Goal: Information Seeking & Learning: Learn about a topic

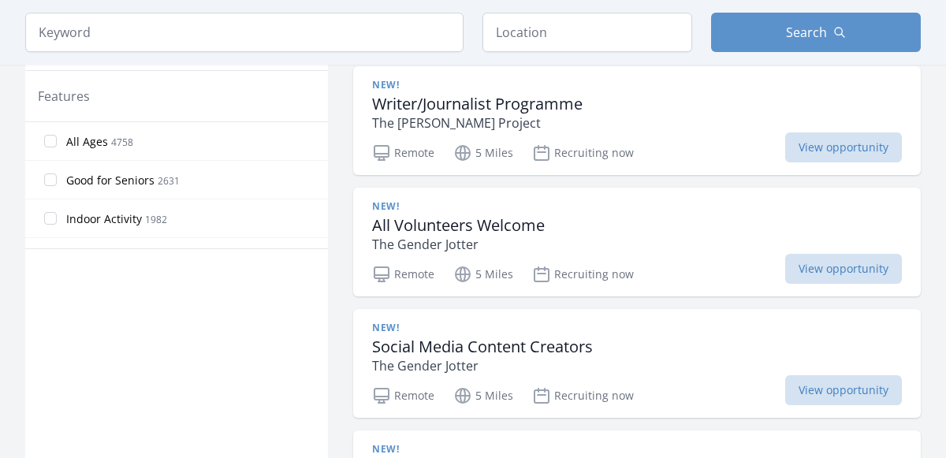
scroll to position [848, 0]
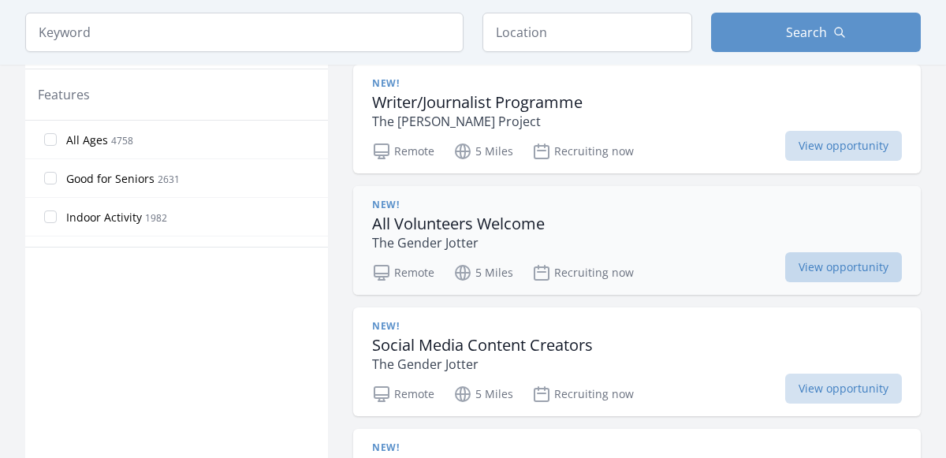
click at [785, 252] on span "View opportunity" at bounding box center [843, 267] width 117 height 30
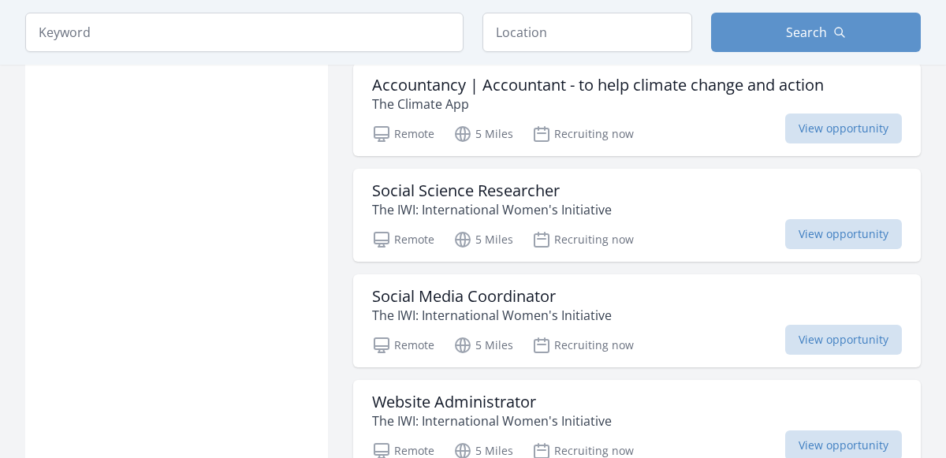
scroll to position [1879, 0]
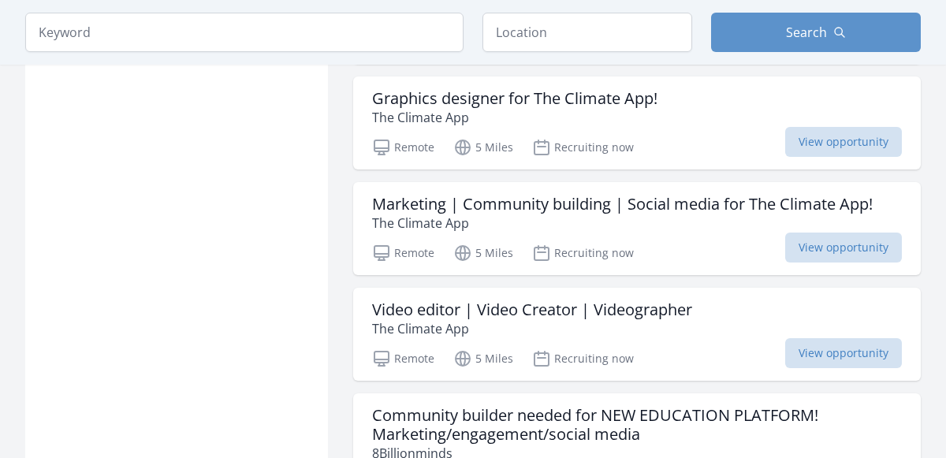
scroll to position [1545, 0]
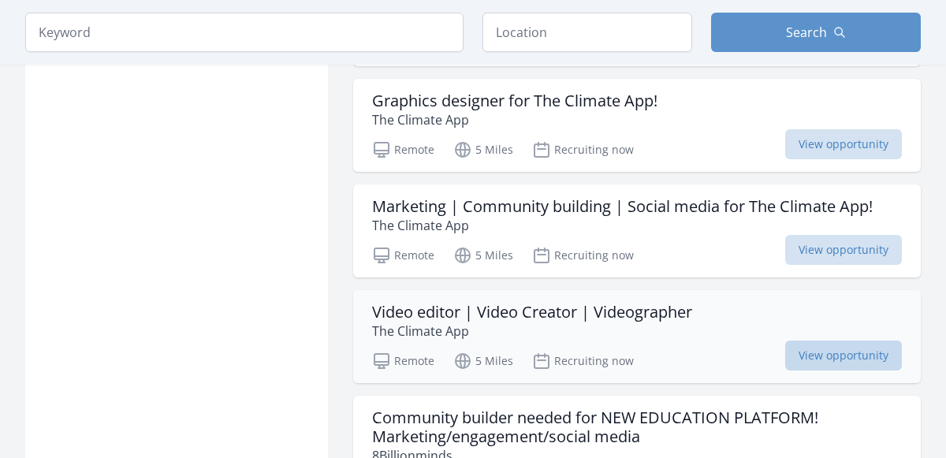
click at [855, 341] on span "View opportunity" at bounding box center [843, 356] width 117 height 30
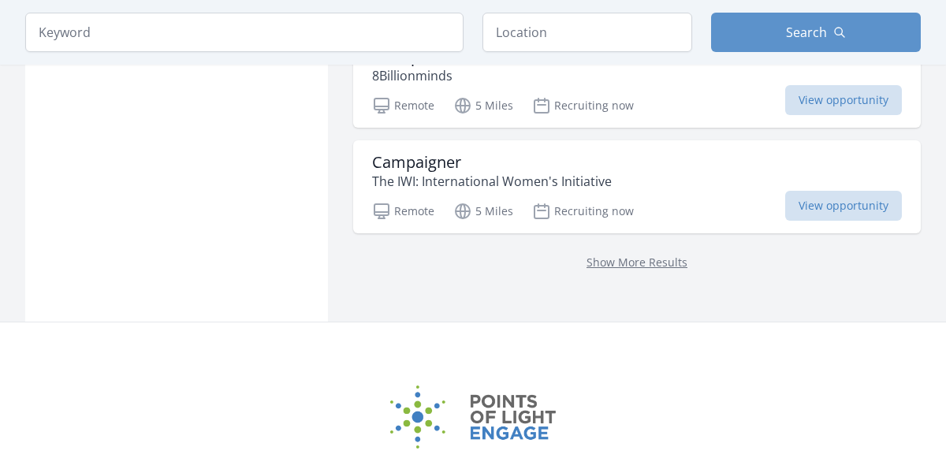
scroll to position [2157, 0]
click at [630, 253] on link "Show More Results" at bounding box center [637, 260] width 101 height 15
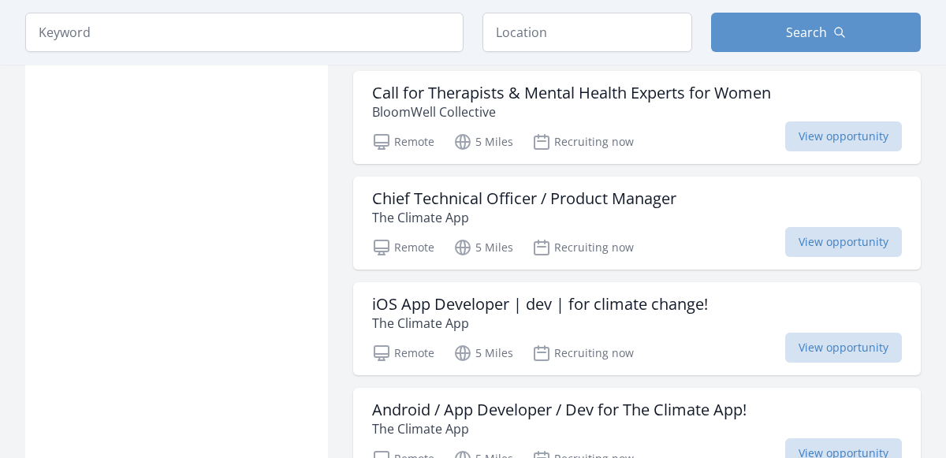
scroll to position [2772, 0]
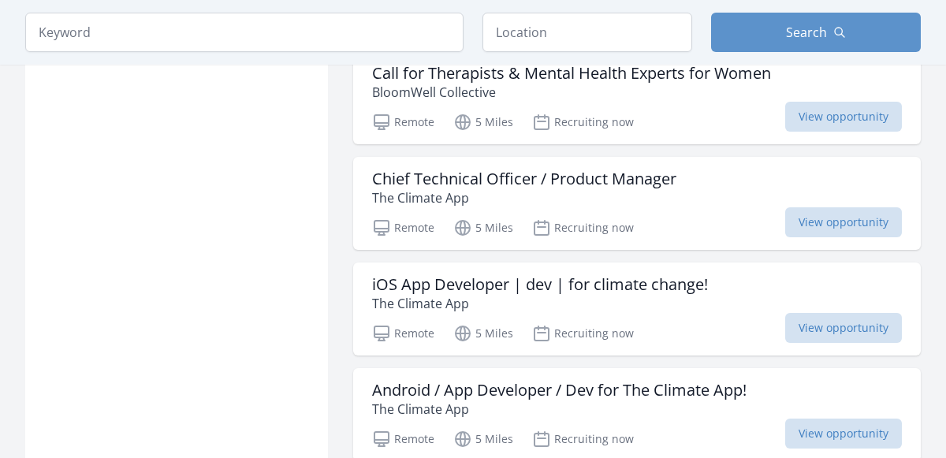
scroll to position [2157, 0]
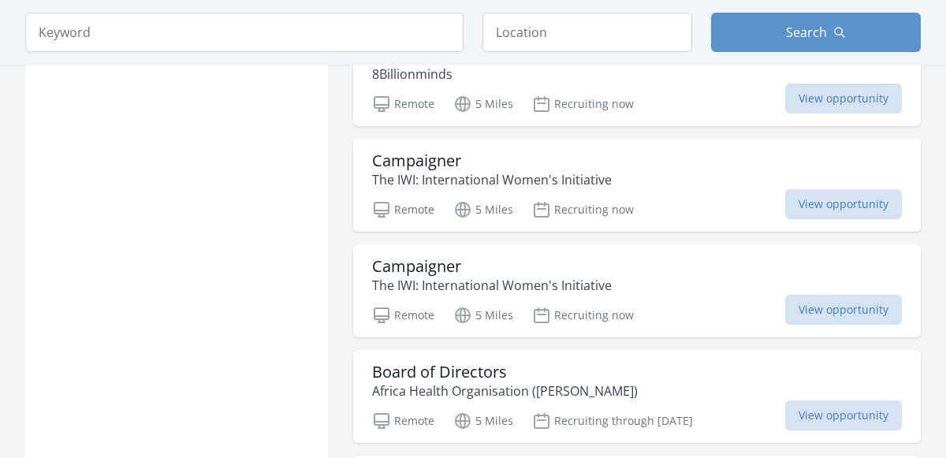
scroll to position [2131, 0]
